Goal: Book appointment/travel/reservation

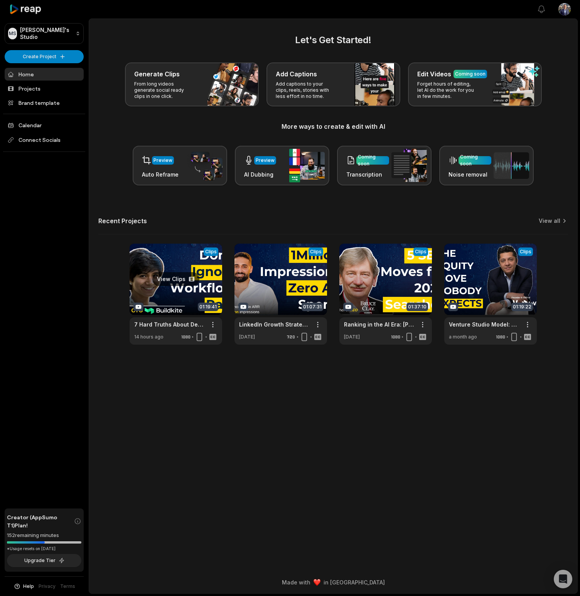
click at [170, 279] on link at bounding box center [176, 294] width 93 height 101
click at [53, 120] on link "Calendar" at bounding box center [44, 125] width 79 height 13
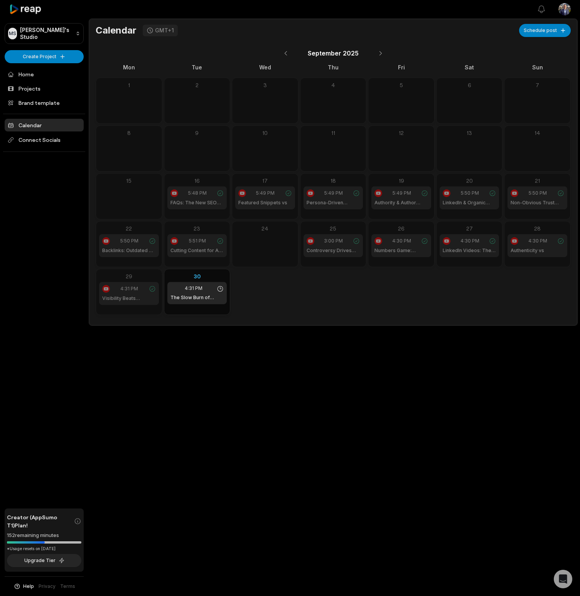
click at [230, 398] on div "Open sidebar View notifications Open user menu Calendar GMT+1 Schedule post Sep…" at bounding box center [290, 298] width 580 height 596
click at [378, 55] on button at bounding box center [380, 53] width 13 height 13
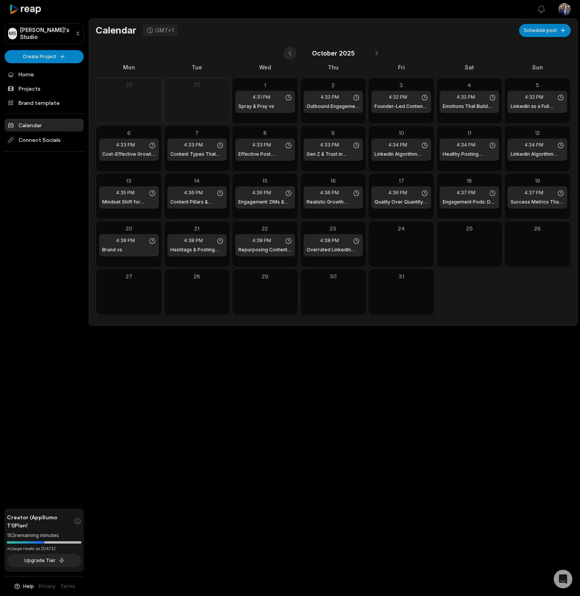
click at [291, 53] on button at bounding box center [289, 53] width 13 height 13
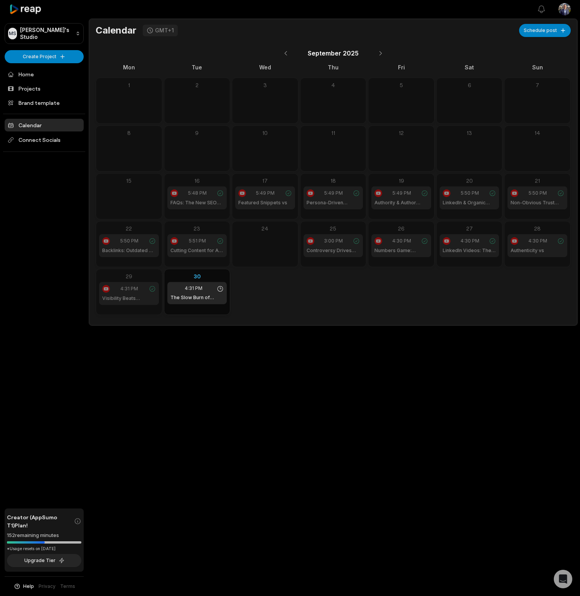
click at [198, 194] on span "5:48 PM" at bounding box center [197, 193] width 19 height 7
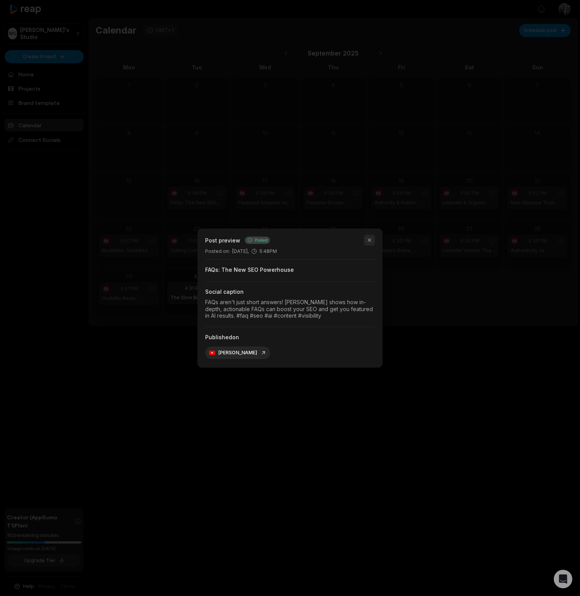
click at [367, 241] on button "button" at bounding box center [369, 240] width 11 height 11
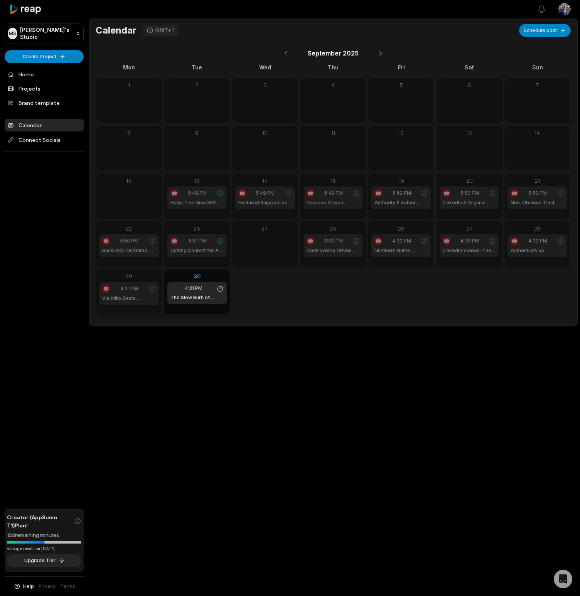
click at [252, 328] on div "Open sidebar View notifications Open user menu Calendar GMT+1 Schedule post Sep…" at bounding box center [290, 298] width 580 height 596
click at [222, 275] on div "+1" at bounding box center [222, 275] width 8 height 7
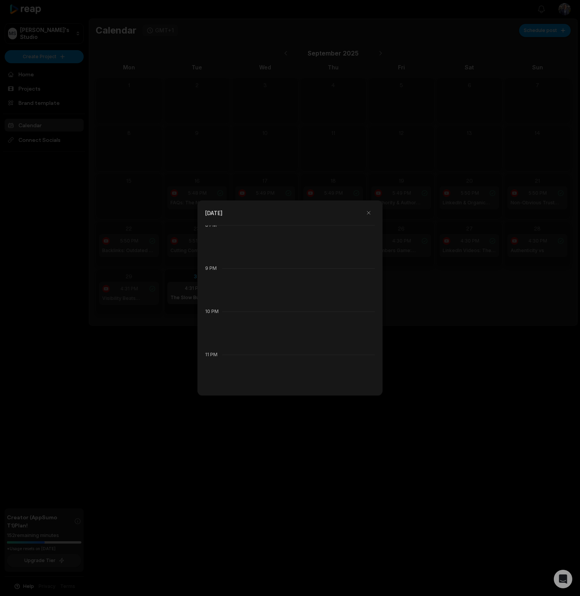
scroll to position [873, 0]
click at [447, 386] on div at bounding box center [290, 298] width 580 height 596
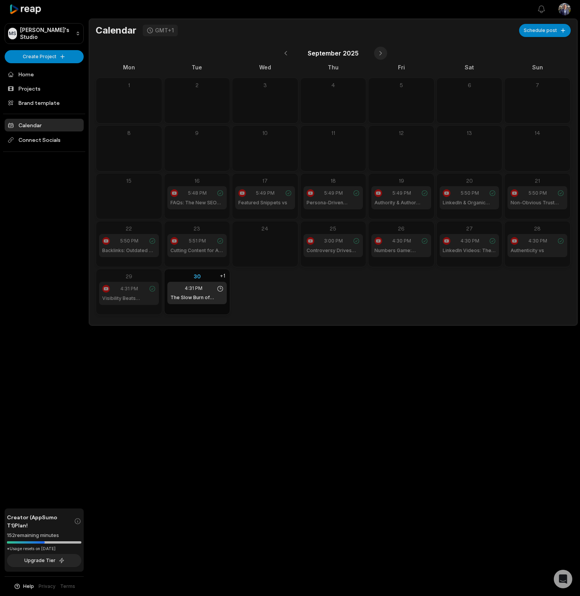
click at [378, 52] on button at bounding box center [380, 53] width 13 height 13
